Goal: Check status: Check status

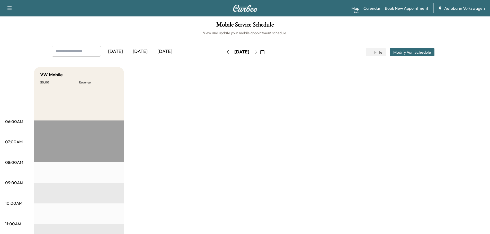
click at [144, 53] on div "[DATE]" at bounding box center [140, 52] width 25 height 12
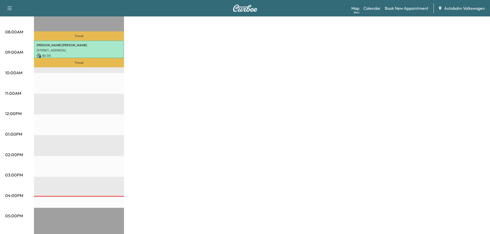
scroll to position [51, 0]
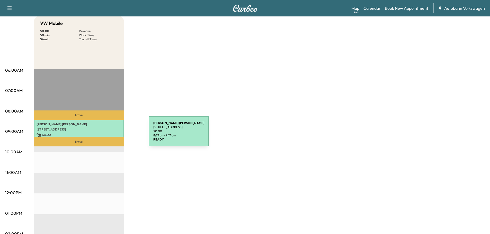
click at [106, 130] on p "[STREET_ADDRESS]" at bounding box center [79, 130] width 85 height 4
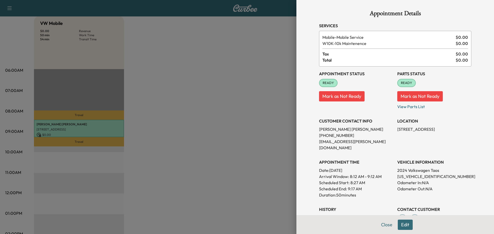
click at [212, 140] on div at bounding box center [247, 117] width 494 height 234
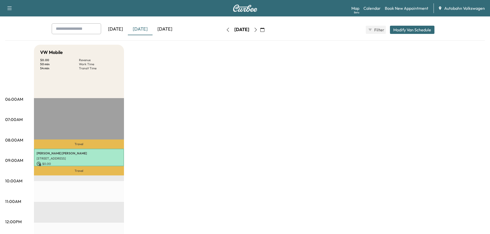
scroll to position [0, 0]
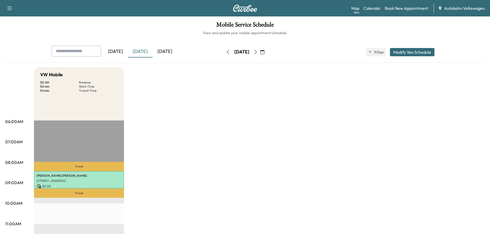
click at [168, 51] on div "[DATE]" at bounding box center [165, 52] width 25 height 12
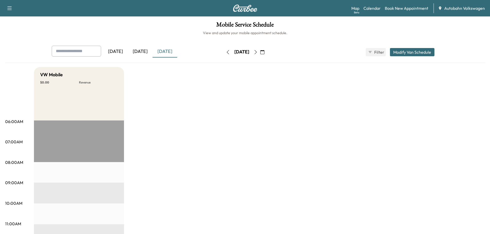
click at [258, 52] on icon "button" at bounding box center [256, 52] width 4 height 4
click at [257, 52] on icon "button" at bounding box center [256, 52] width 2 height 4
click at [145, 50] on div "[DATE]" at bounding box center [140, 52] width 25 height 12
